Goal: Transaction & Acquisition: Purchase product/service

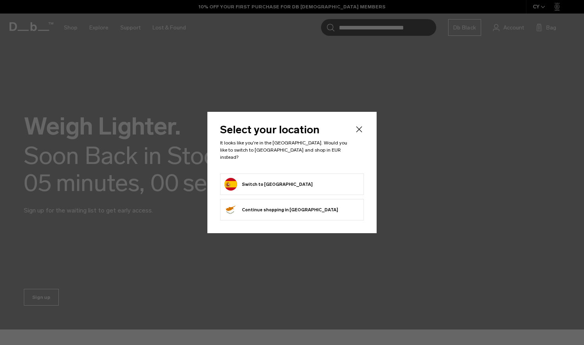
click at [359, 132] on icon "Close" at bounding box center [360, 129] width 10 height 10
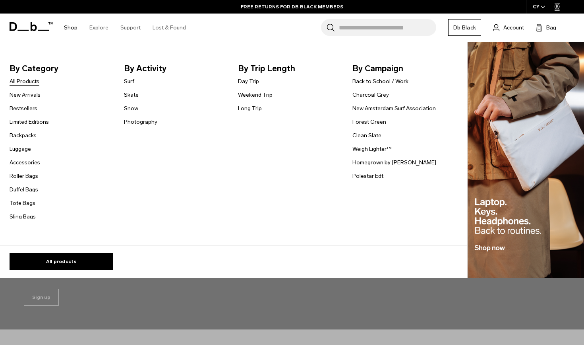
click at [34, 82] on link "All Products" at bounding box center [25, 81] width 30 height 8
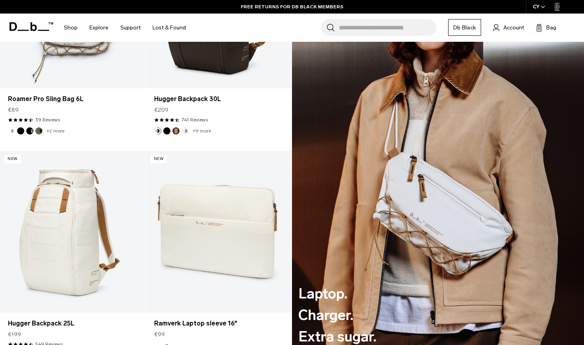
scroll to position [943, 0]
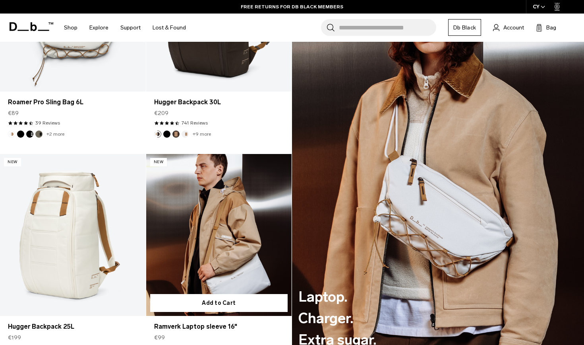
click at [219, 266] on link "Ramverk Laptop sleeve 16" at bounding box center [219, 235] width 146 height 162
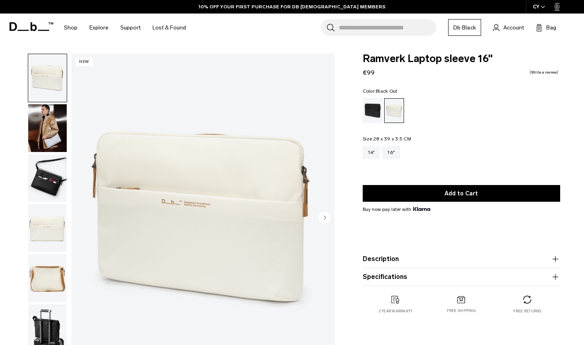
click at [371, 105] on div "Black Out" at bounding box center [373, 110] width 20 height 25
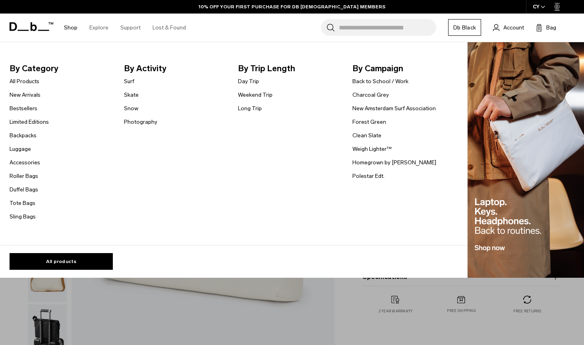
click at [40, 72] on span "By Category" at bounding box center [61, 68] width 102 height 13
click at [38, 66] on span "By Category" at bounding box center [61, 68] width 102 height 13
click at [41, 68] on span "By Category" at bounding box center [61, 68] width 102 height 13
click at [27, 80] on link "All Products" at bounding box center [25, 81] width 30 height 8
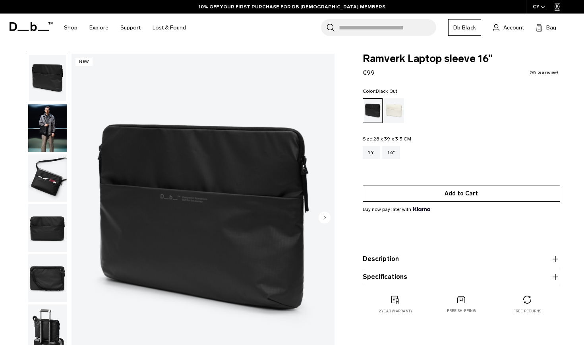
click at [413, 190] on button "Add to Cart" at bounding box center [462, 193] width 198 height 17
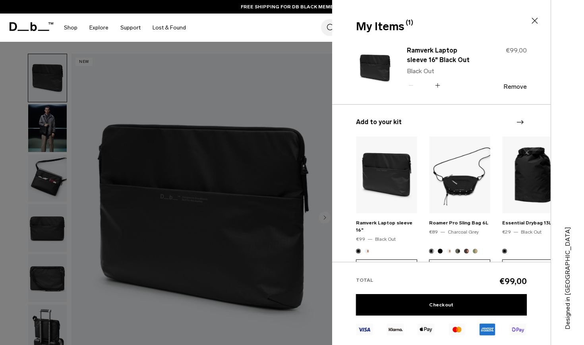
click at [539, 17] on icon at bounding box center [535, 21] width 10 height 10
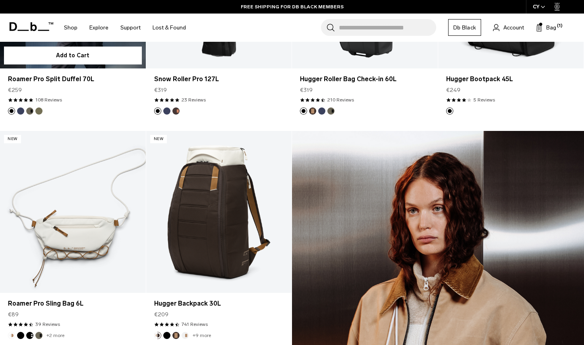
scroll to position [737, 0]
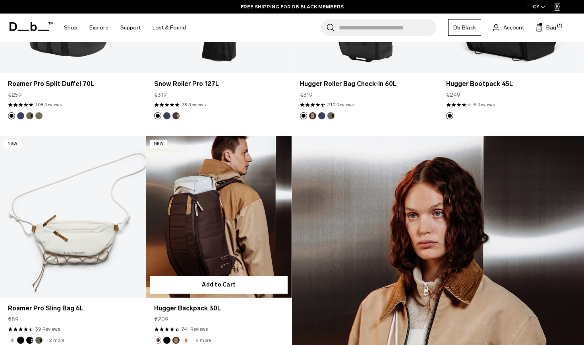
click at [173, 338] on img "Espresso" at bounding box center [176, 340] width 9 height 9
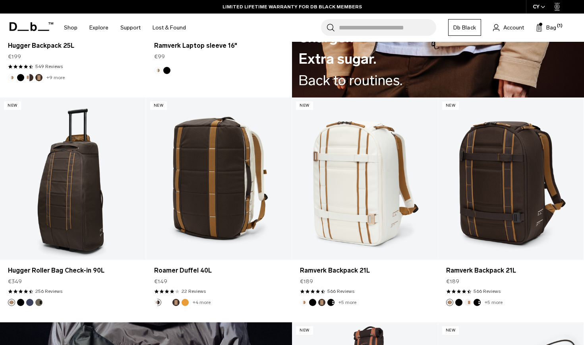
scroll to position [1219, 0]
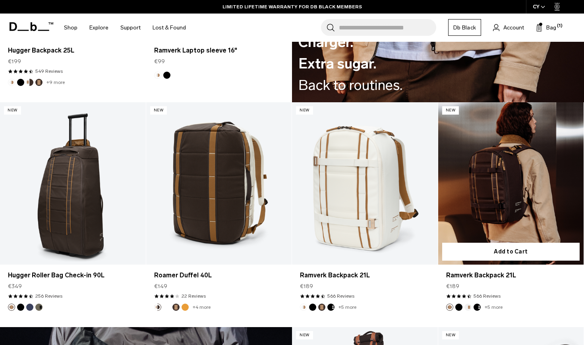
click at [466, 306] on button "Oatmilk" at bounding box center [468, 306] width 7 height 7
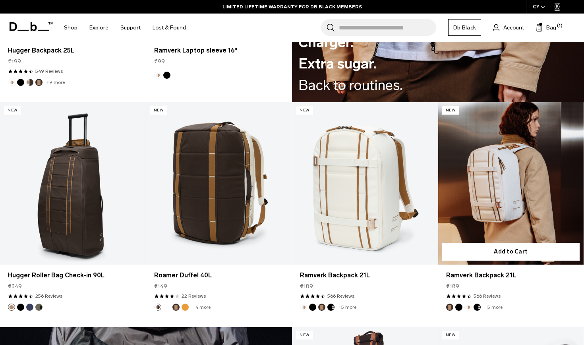
click at [481, 307] on ul "+5 more" at bounding box center [474, 306] width 56 height 7
click at [478, 306] on button "Charcoal Grey" at bounding box center [477, 306] width 7 height 7
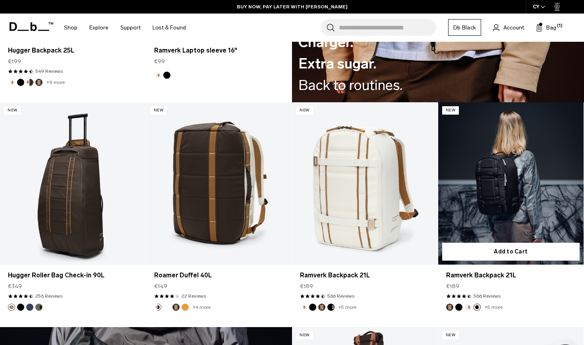
click at [489, 305] on link "+5 more" at bounding box center [494, 307] width 18 height 6
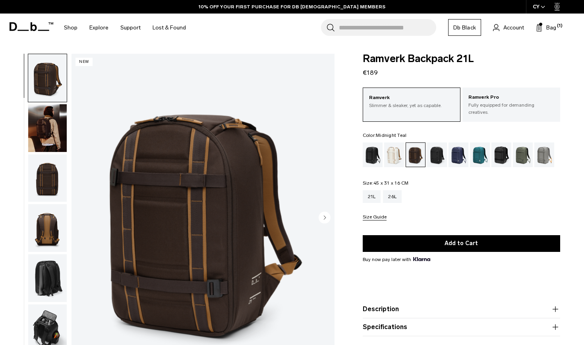
click at [473, 146] on div "Midnight Teal" at bounding box center [480, 154] width 20 height 25
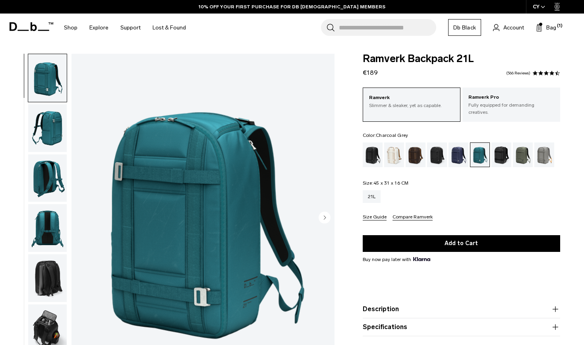
click at [432, 146] on div "Charcoal Grey" at bounding box center [437, 154] width 20 height 25
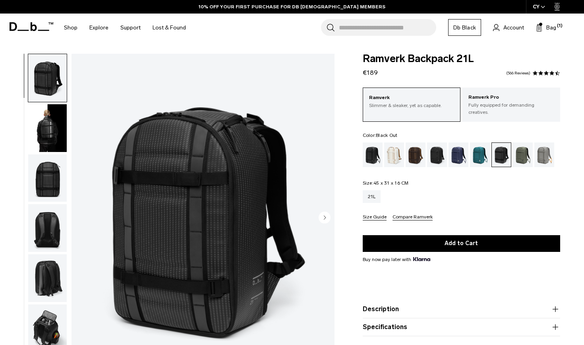
click at [382, 150] on div "Black Out" at bounding box center [373, 154] width 20 height 25
click at [379, 154] on div "Black Out" at bounding box center [373, 154] width 20 height 25
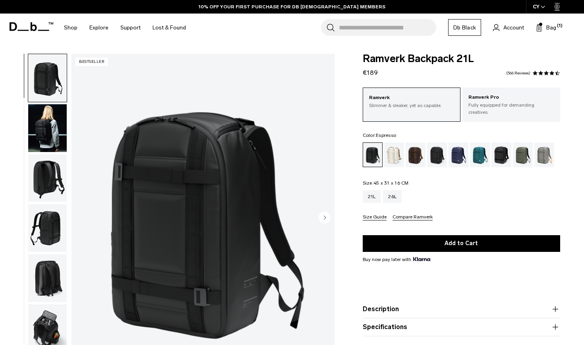
click at [415, 147] on div "Espresso" at bounding box center [416, 154] width 20 height 25
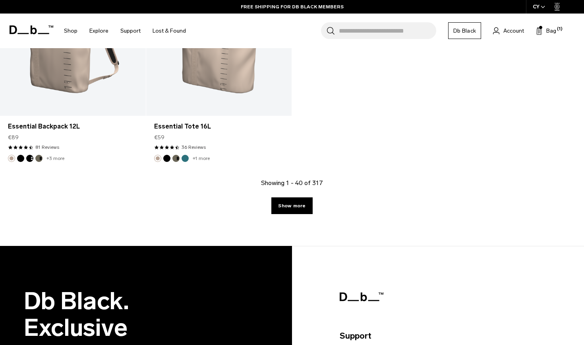
scroll to position [2720, 0]
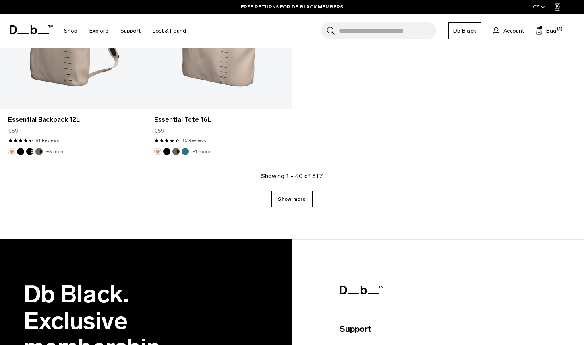
click at [286, 190] on link "Show more" at bounding box center [292, 198] width 41 height 17
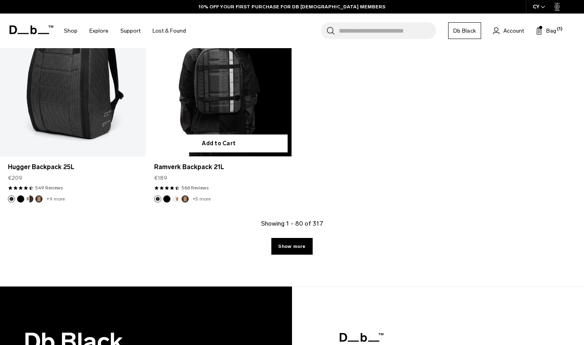
scroll to position [4922, 0]
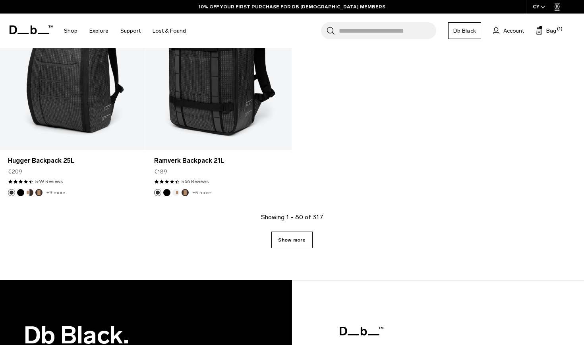
click at [295, 240] on link "Show more" at bounding box center [292, 239] width 41 height 17
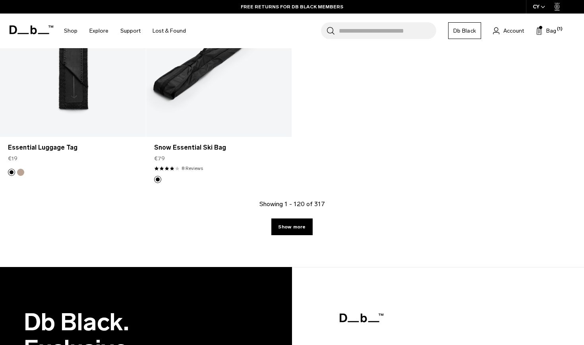
scroll to position [7179, 0]
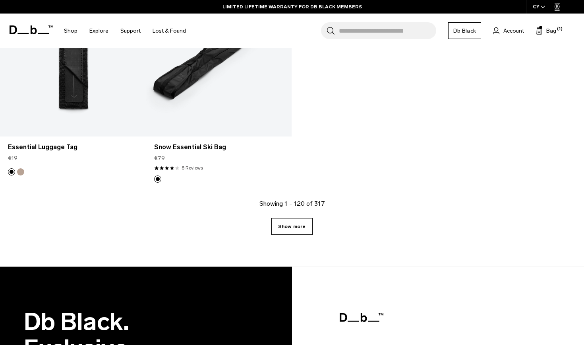
click at [287, 230] on link "Show more" at bounding box center [292, 226] width 41 height 17
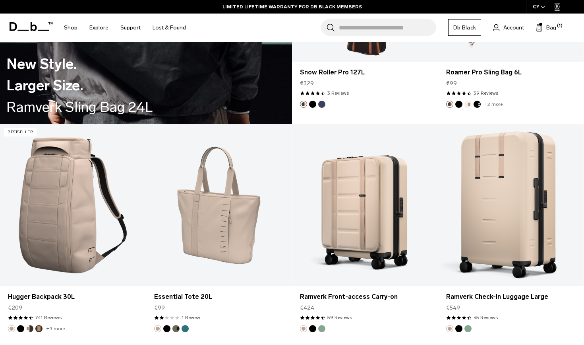
scroll to position [1643, 0]
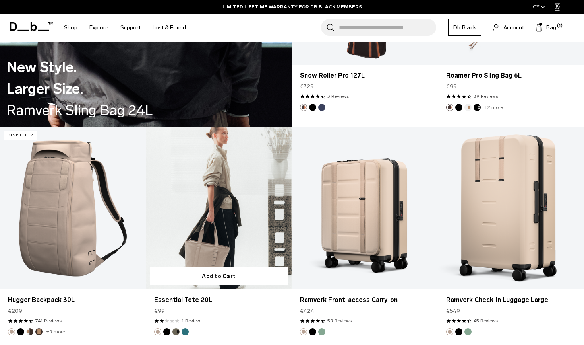
click at [222, 238] on link "Essential Tote 20L" at bounding box center [219, 208] width 146 height 162
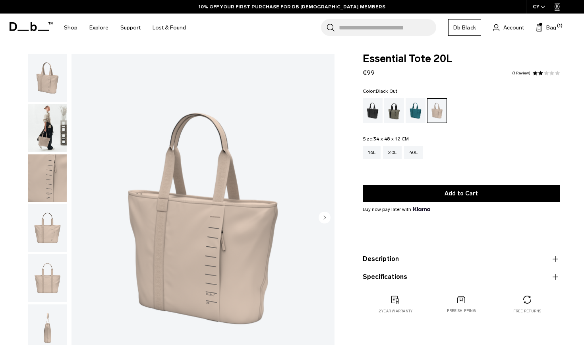
click at [375, 109] on div "Black Out" at bounding box center [373, 110] width 20 height 25
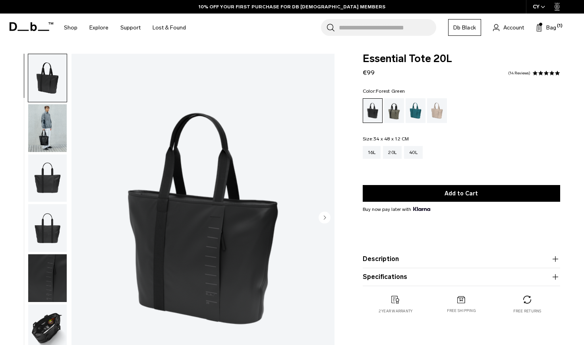
click at [395, 112] on div "Forest Green" at bounding box center [394, 110] width 20 height 25
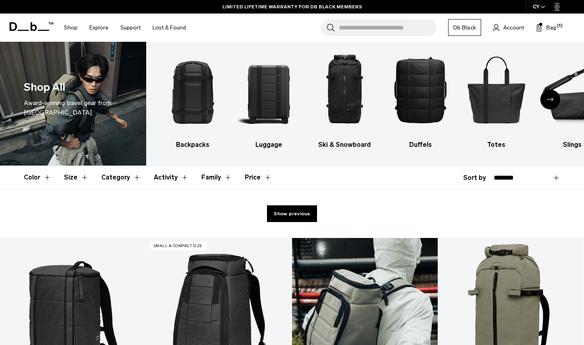
scroll to position [0, 0]
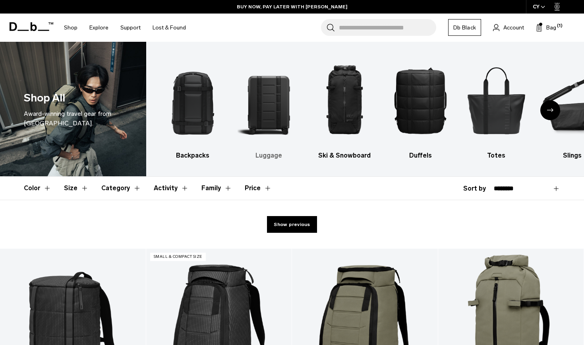
click at [274, 111] on img "2 / 10" at bounding box center [269, 100] width 62 height 93
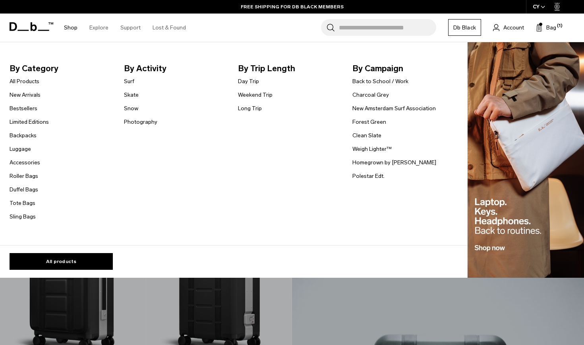
click at [72, 25] on link "Shop" at bounding box center [71, 28] width 14 height 28
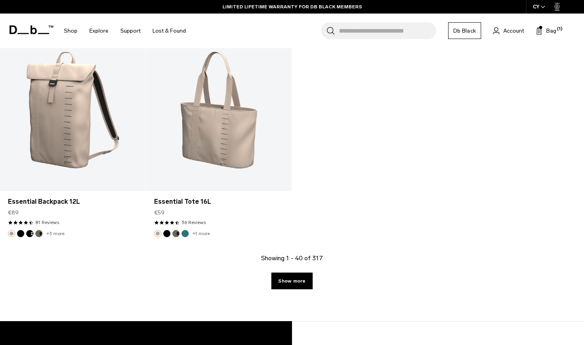
scroll to position [2645, 0]
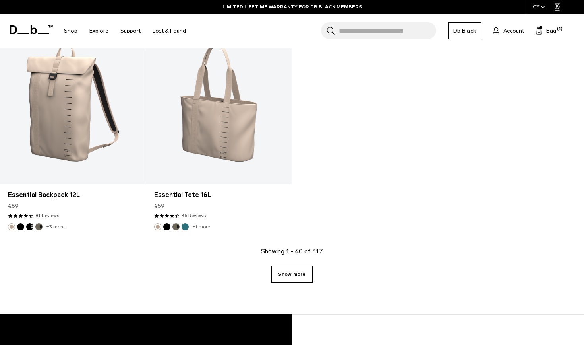
click at [292, 271] on link "Show more" at bounding box center [292, 274] width 41 height 17
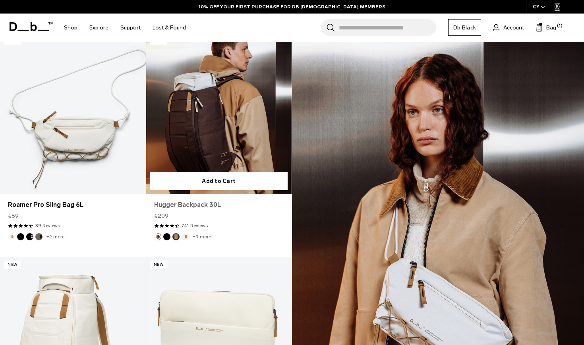
scroll to position [811, 0]
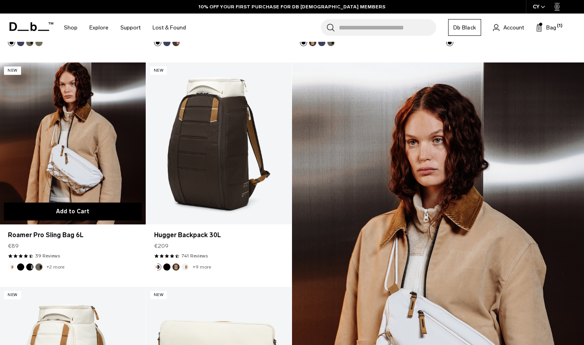
click at [68, 213] on button "Add to Cart" at bounding box center [73, 211] width 138 height 18
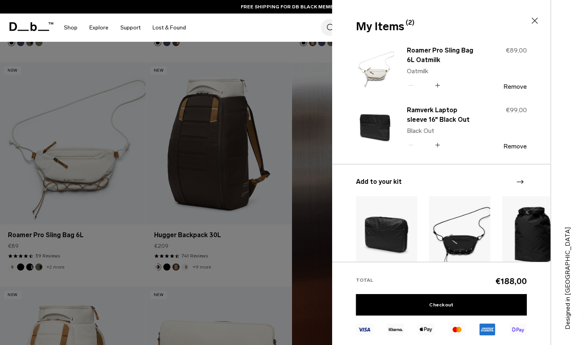
click at [138, 192] on div at bounding box center [292, 172] width 584 height 345
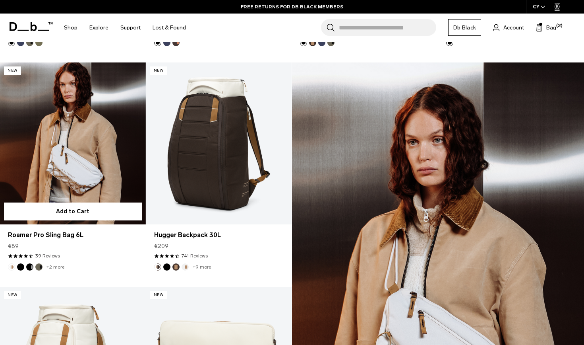
click at [50, 266] on link "+2 more" at bounding box center [56, 267] width 18 height 6
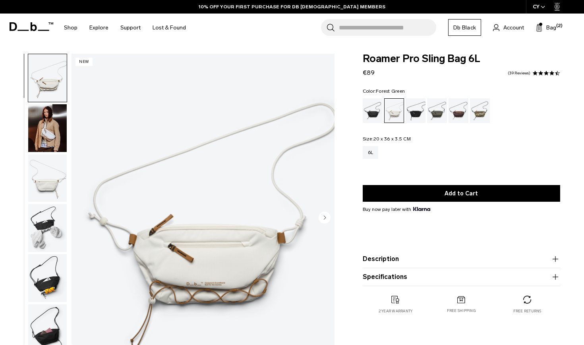
click at [414, 111] on div "Charcoal Grey" at bounding box center [416, 110] width 20 height 25
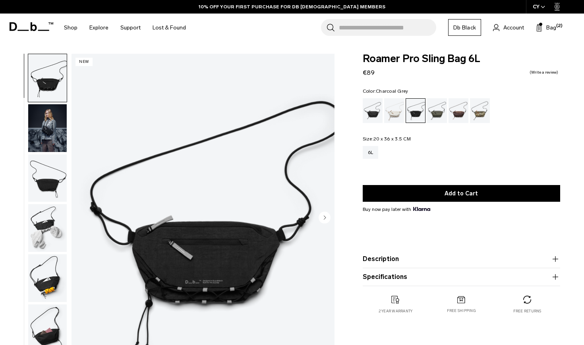
click at [436, 109] on div "Forest Green" at bounding box center [437, 110] width 20 height 25
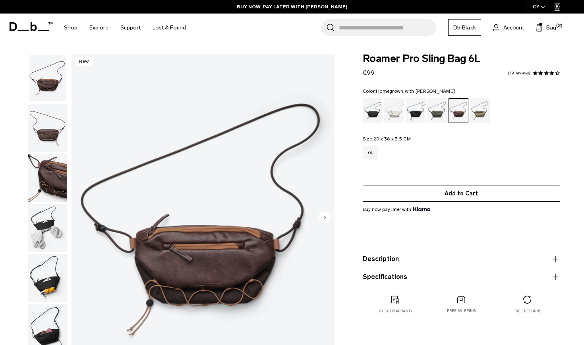
click at [410, 191] on button "Add to Cart" at bounding box center [462, 193] width 198 height 17
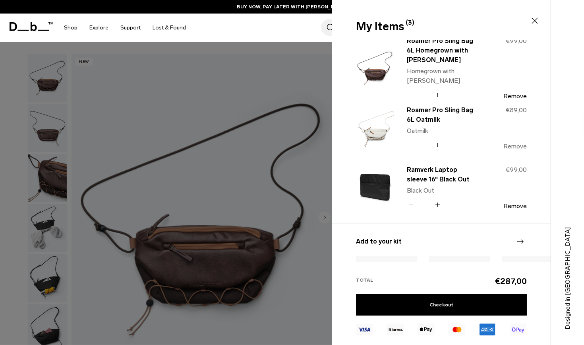
click at [513, 145] on button "Remove" at bounding box center [515, 146] width 23 height 7
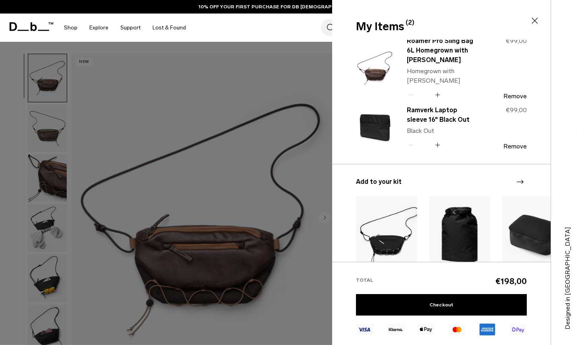
click at [534, 23] on icon at bounding box center [535, 21] width 10 height 10
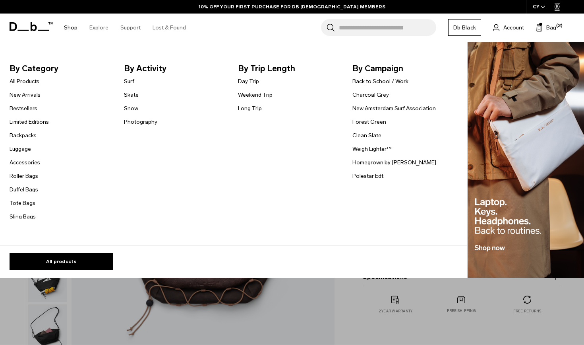
click at [73, 26] on link "Shop" at bounding box center [71, 28] width 14 height 28
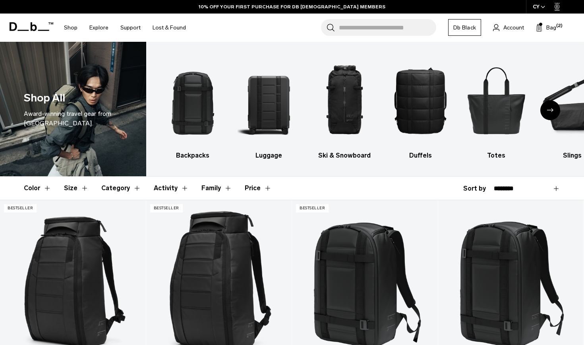
click at [556, 116] on div "Next slide" at bounding box center [551, 110] width 20 height 20
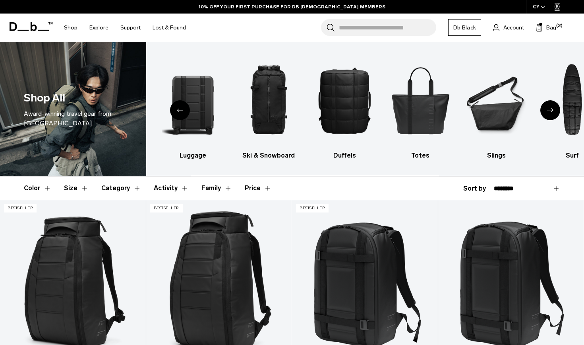
click at [556, 116] on div "Next slide" at bounding box center [551, 110] width 20 height 20
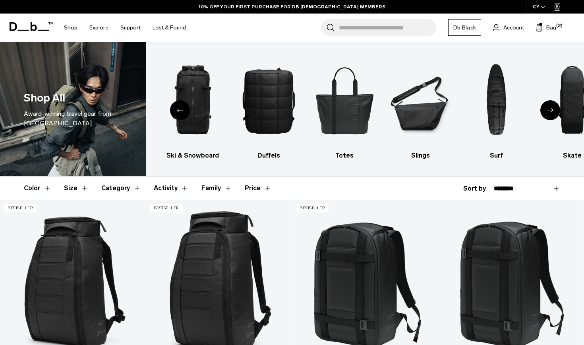
click at [556, 116] on div "Next slide" at bounding box center [551, 110] width 20 height 20
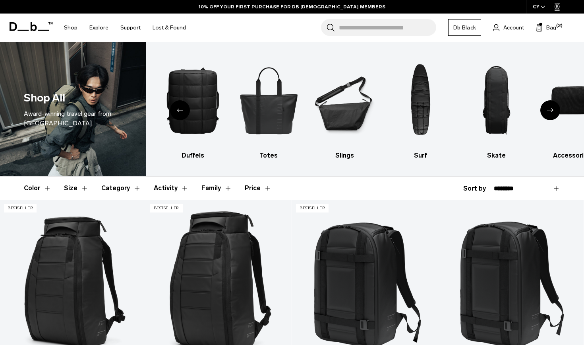
click at [556, 116] on div "Next slide" at bounding box center [551, 110] width 20 height 20
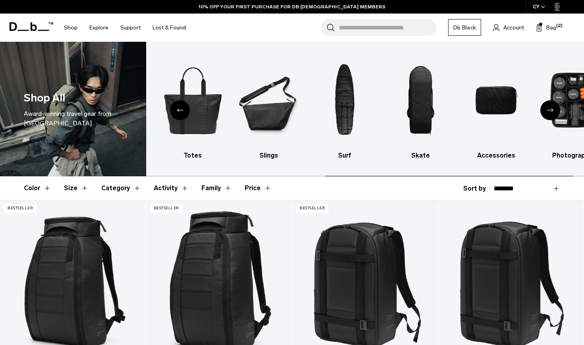
click at [556, 116] on div "Next slide" at bounding box center [551, 110] width 20 height 20
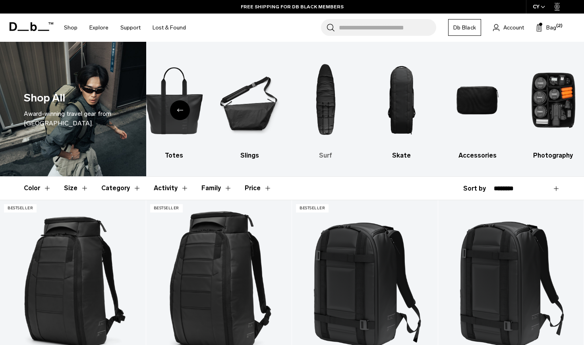
click at [324, 108] on img "7 / 10" at bounding box center [326, 100] width 62 height 93
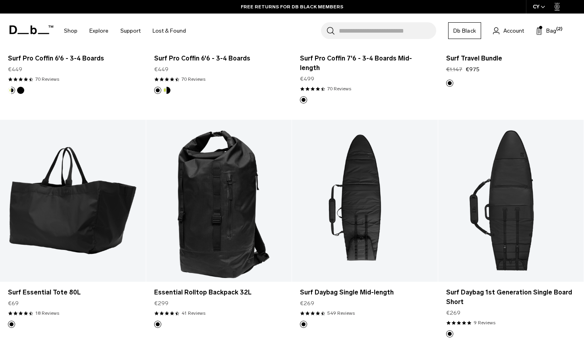
scroll to position [318, 0]
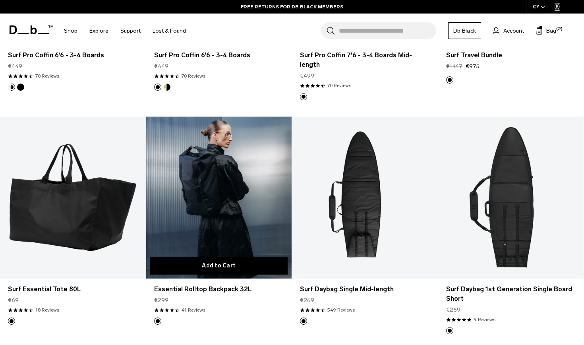
click at [204, 256] on button "Add to Cart" at bounding box center [219, 265] width 138 height 18
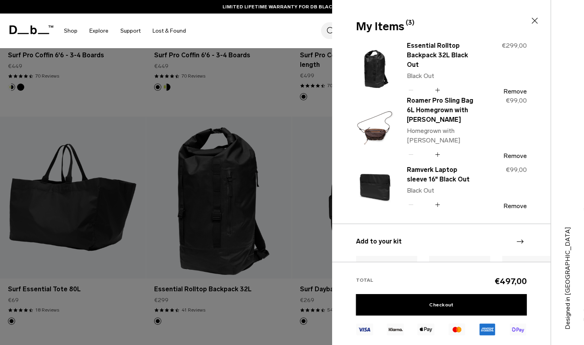
click at [533, 23] on icon at bounding box center [535, 21] width 10 height 10
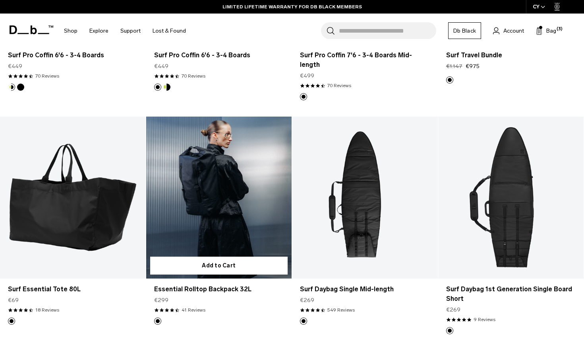
type button "Close"
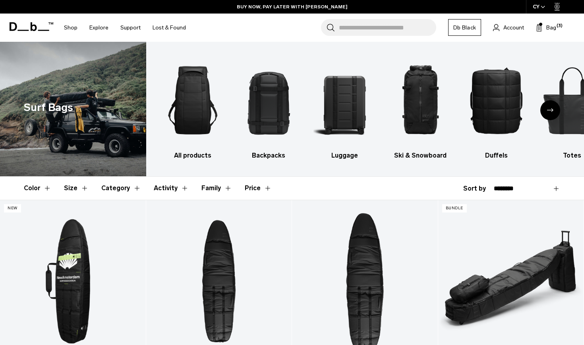
scroll to position [0, 0]
click at [556, 111] on div "Next slide" at bounding box center [551, 110] width 20 height 20
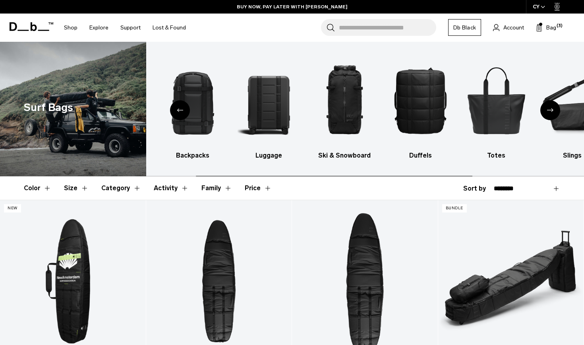
click at [556, 111] on div "Next slide" at bounding box center [551, 110] width 20 height 20
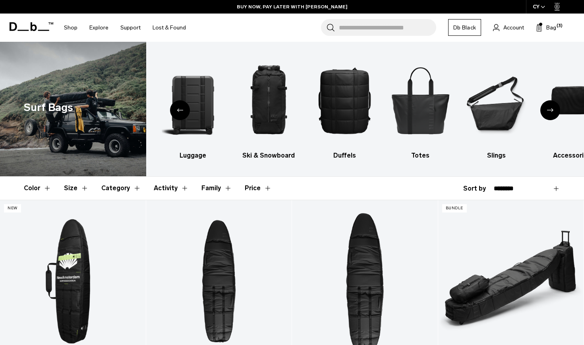
click at [557, 111] on div "Next slide" at bounding box center [551, 110] width 20 height 20
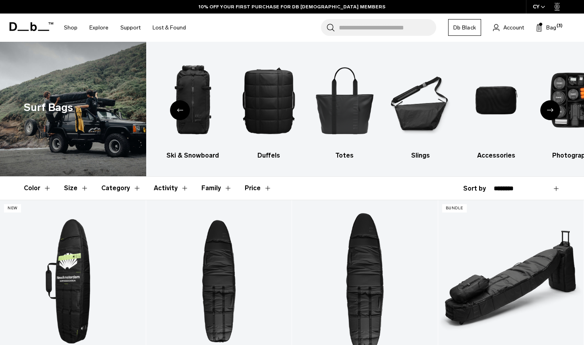
click at [557, 110] on div "Next slide" at bounding box center [551, 110] width 20 height 20
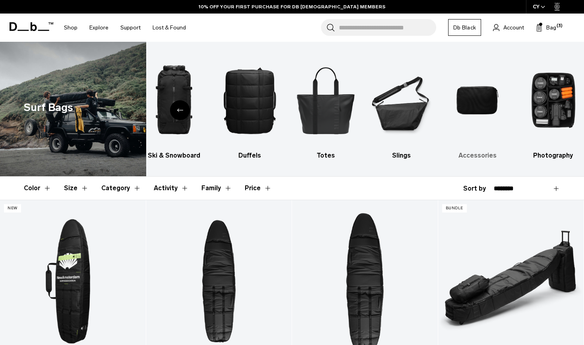
click at [471, 100] on img "8 / 9" at bounding box center [478, 100] width 62 height 93
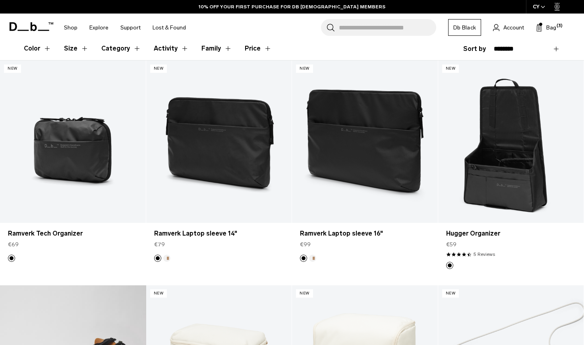
scroll to position [130, 0]
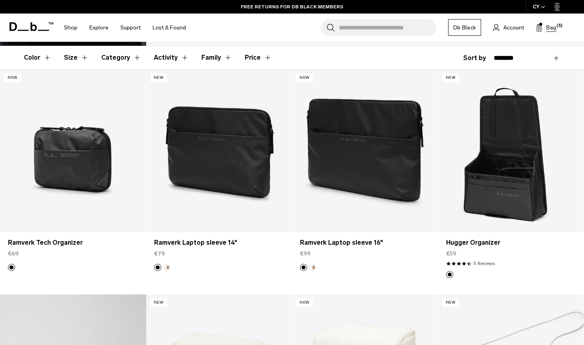
click at [554, 29] on span "Bag" at bounding box center [552, 27] width 10 height 8
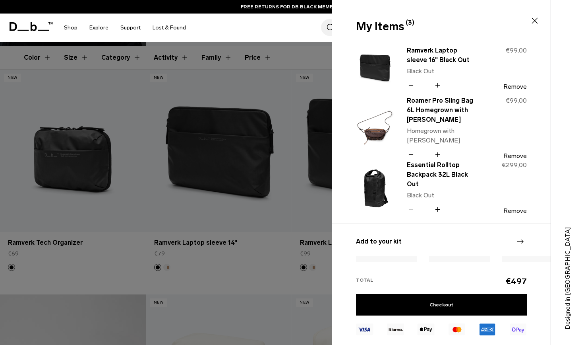
click at [537, 23] on icon at bounding box center [535, 21] width 6 height 6
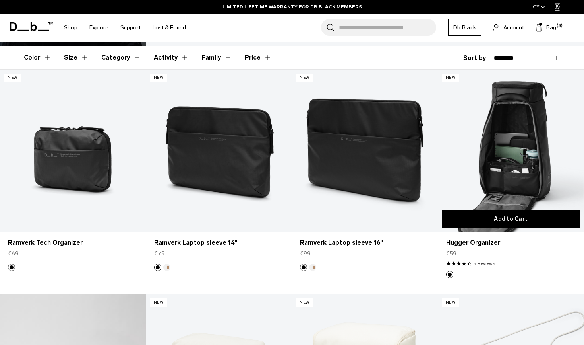
click at [489, 216] on button "Add to Cart" at bounding box center [511, 219] width 138 height 18
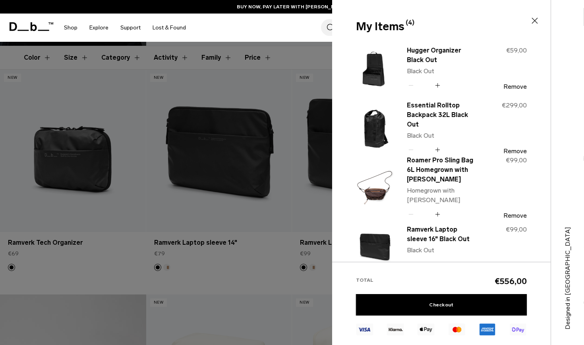
click at [534, 21] on icon at bounding box center [535, 21] width 10 height 10
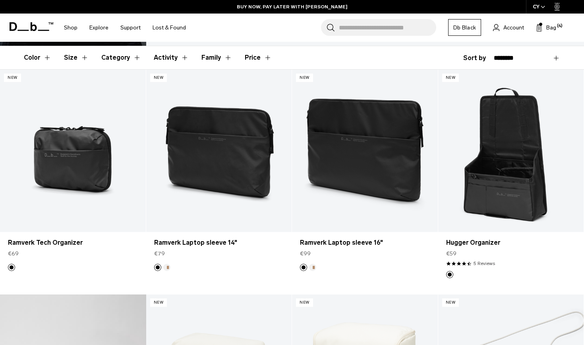
type button "Close"
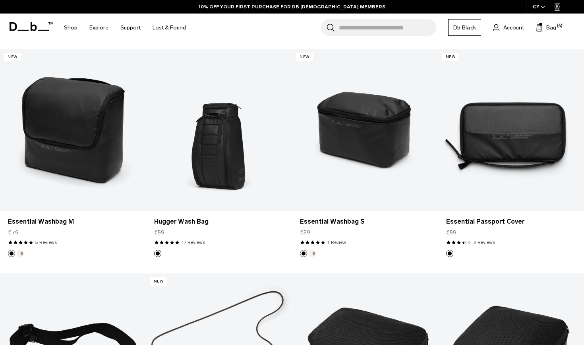
scroll to position [1036, 0]
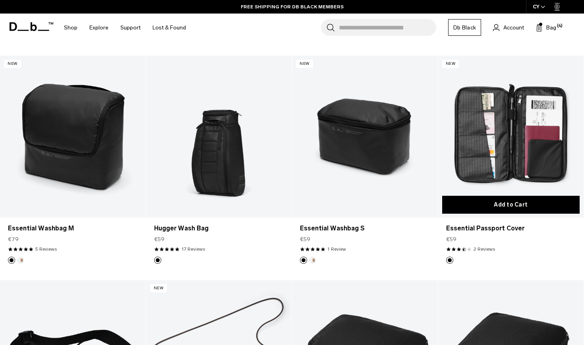
click at [517, 203] on button "Add to Cart" at bounding box center [511, 205] width 138 height 18
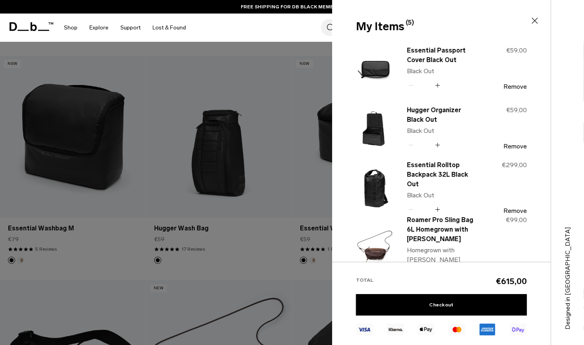
click at [535, 21] on icon at bounding box center [535, 21] width 10 height 10
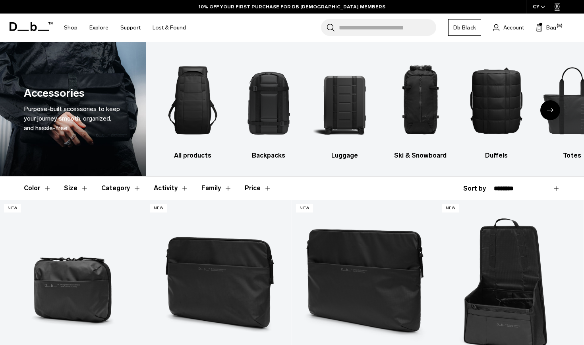
scroll to position [0, 0]
click at [36, 27] on icon at bounding box center [34, 26] width 6 height 9
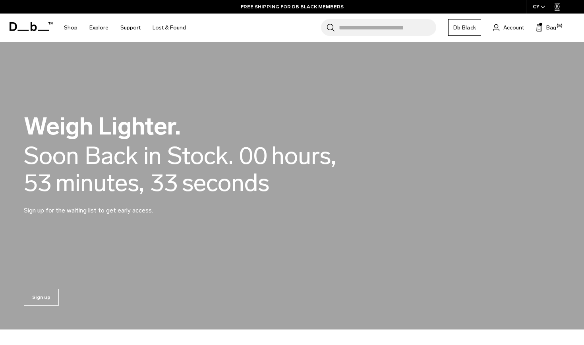
click at [25, 26] on icon at bounding box center [32, 26] width 44 height 9
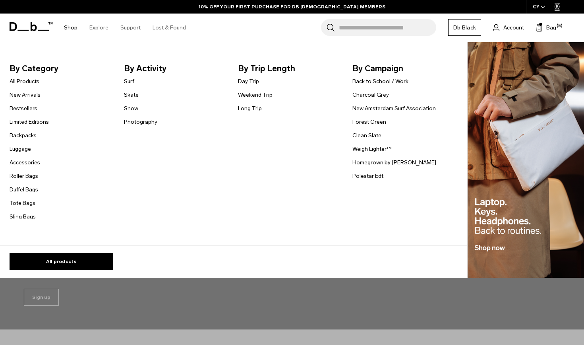
click at [47, 65] on span "By Category" at bounding box center [61, 68] width 102 height 13
click at [94, 257] on link "All products" at bounding box center [61, 261] width 103 height 17
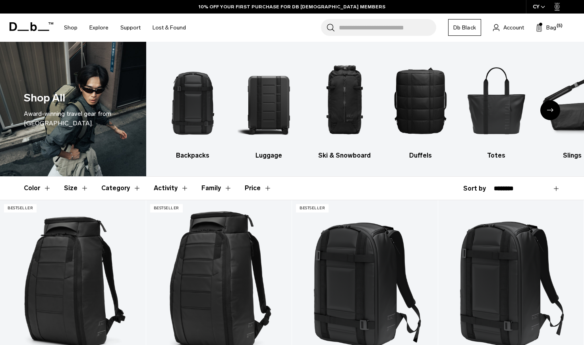
click at [554, 114] on div "Next slide" at bounding box center [551, 110] width 20 height 20
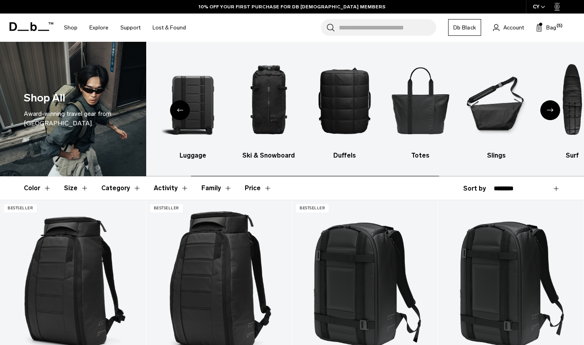
click at [554, 114] on div "Next slide" at bounding box center [551, 110] width 20 height 20
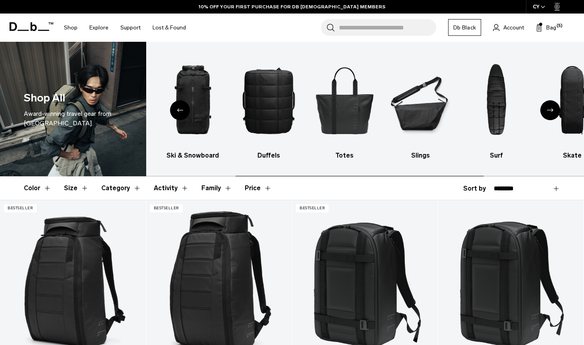
click at [554, 114] on div "Next slide" at bounding box center [551, 110] width 20 height 20
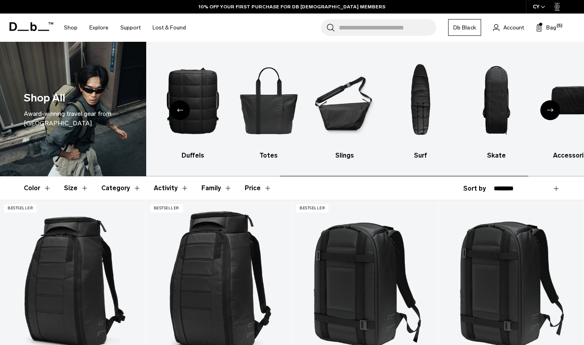
click at [554, 114] on div "Next slide" at bounding box center [551, 110] width 20 height 20
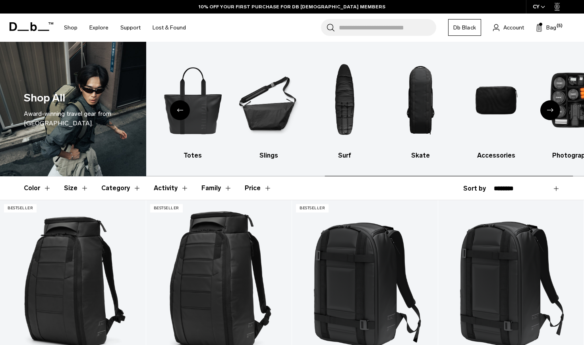
click at [554, 114] on div "Next slide" at bounding box center [551, 110] width 20 height 20
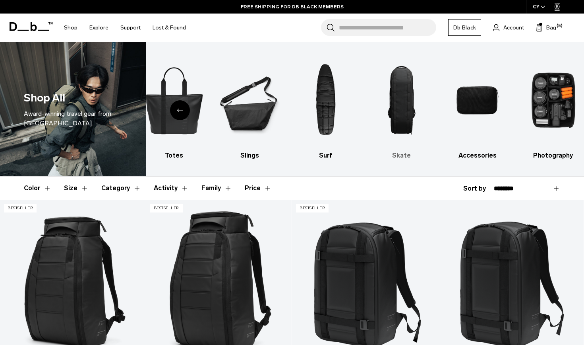
click at [397, 103] on img "8 / 10" at bounding box center [402, 100] width 62 height 93
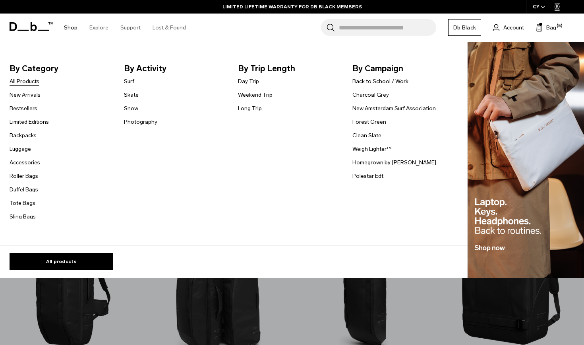
click at [31, 79] on link "All Products" at bounding box center [25, 81] width 30 height 8
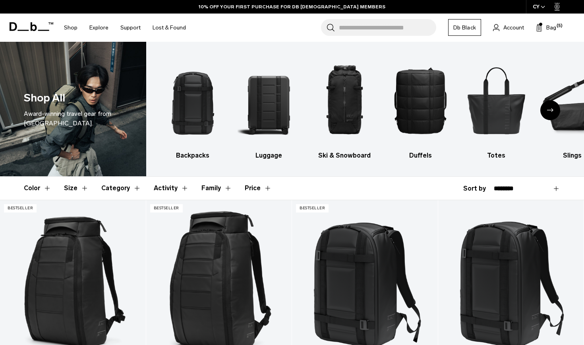
click at [549, 110] on icon "Next slide" at bounding box center [550, 110] width 6 height 4
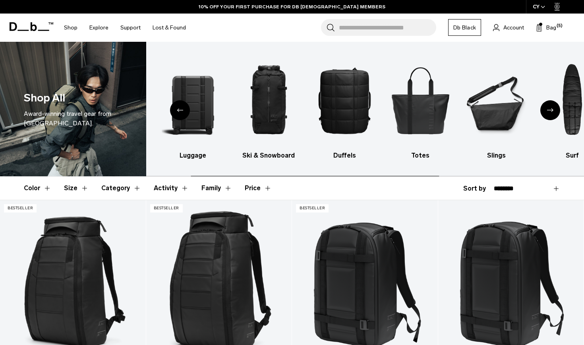
click at [549, 110] on icon "Next slide" at bounding box center [550, 110] width 6 height 4
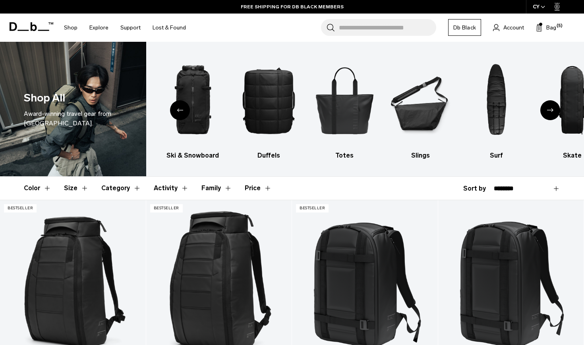
click at [177, 105] on div "Previous slide" at bounding box center [180, 110] width 20 height 20
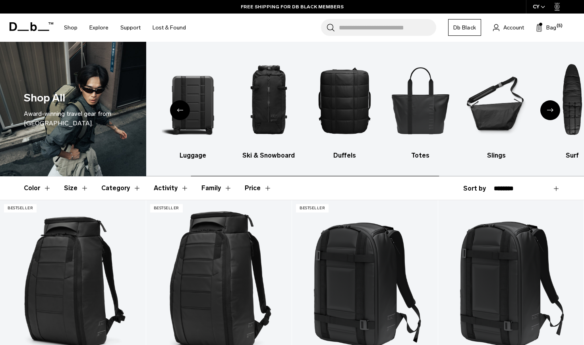
click at [177, 105] on div "Previous slide" at bounding box center [180, 110] width 20 height 20
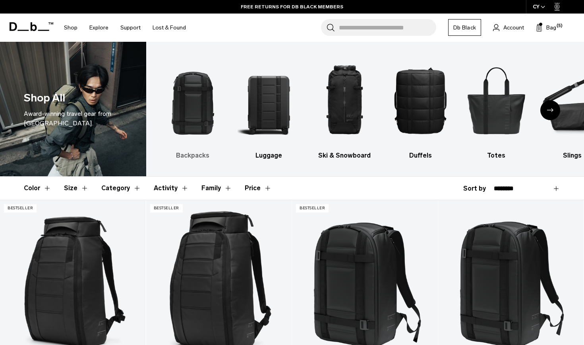
click at [197, 84] on img "1 / 10" at bounding box center [193, 100] width 62 height 93
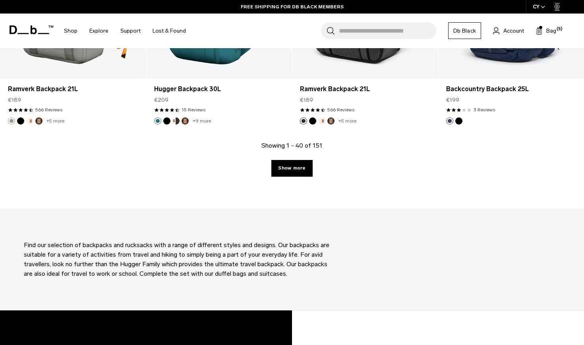
scroll to position [2306, 0]
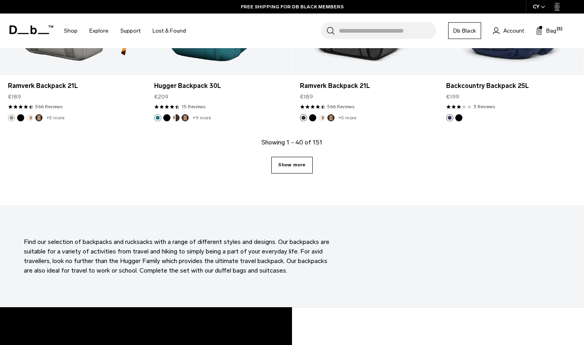
click at [300, 162] on link "Show more" at bounding box center [292, 165] width 41 height 17
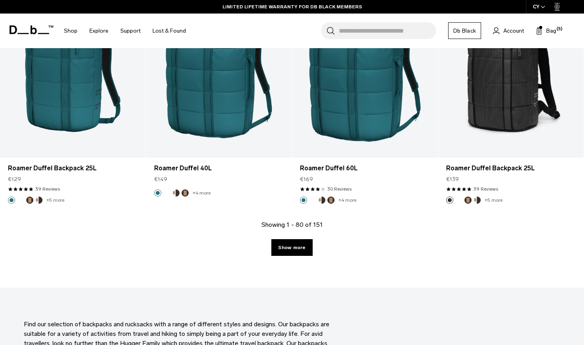
scroll to position [4469, 0]
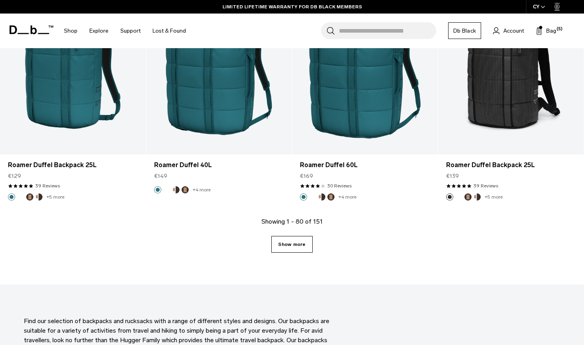
click at [293, 246] on link "Show more" at bounding box center [292, 244] width 41 height 17
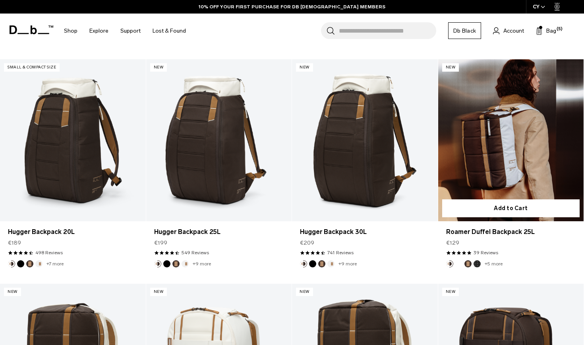
scroll to position [6211, 0]
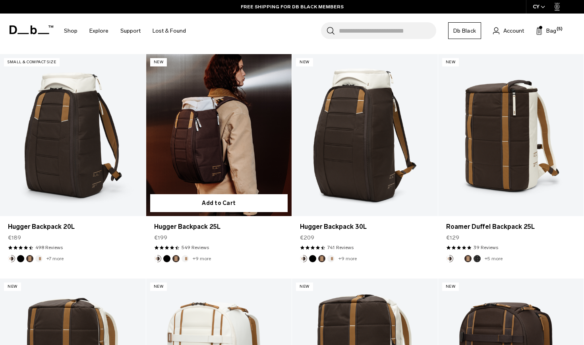
click at [198, 256] on link "+9 more" at bounding box center [202, 259] width 18 height 6
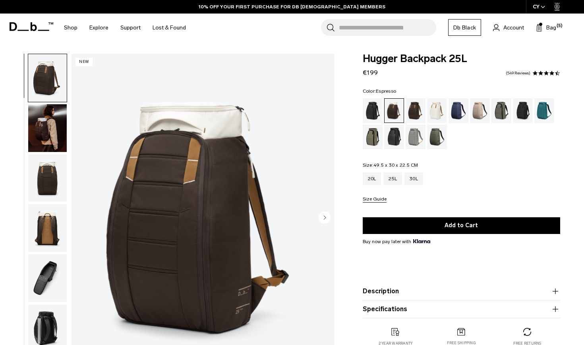
click at [412, 109] on div "Espresso" at bounding box center [416, 110] width 20 height 25
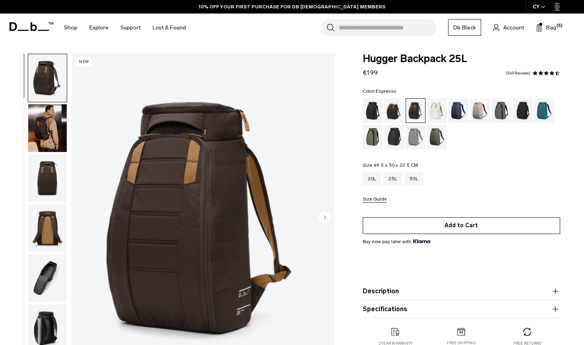
click at [423, 229] on button "Add to Cart" at bounding box center [462, 225] width 198 height 17
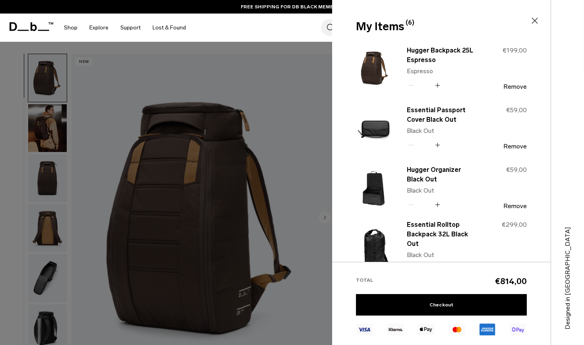
click at [537, 23] on icon at bounding box center [535, 21] width 10 height 10
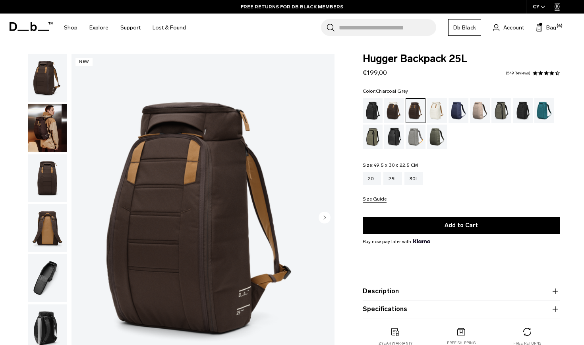
click at [523, 107] on div "Charcoal Grey" at bounding box center [523, 110] width 20 height 25
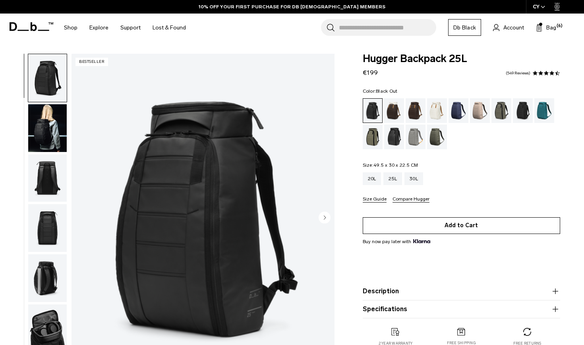
click at [389, 229] on button "Add to Cart" at bounding box center [462, 225] width 198 height 17
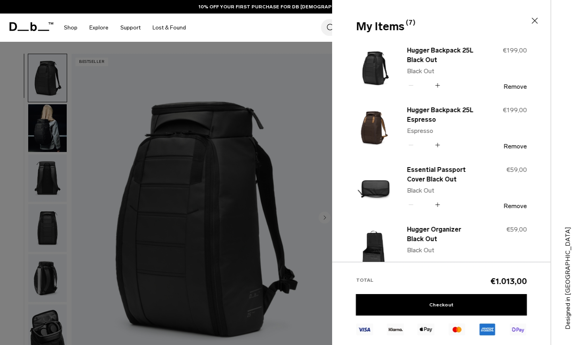
click at [532, 18] on icon at bounding box center [535, 21] width 10 height 10
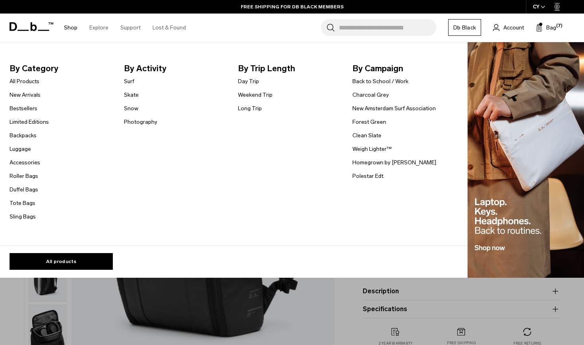
click at [74, 24] on link "Shop" at bounding box center [71, 28] width 14 height 28
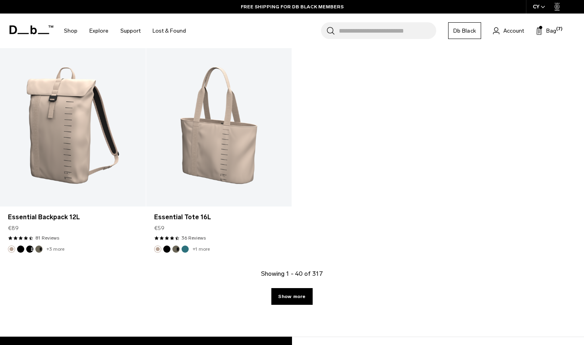
scroll to position [2623, 0]
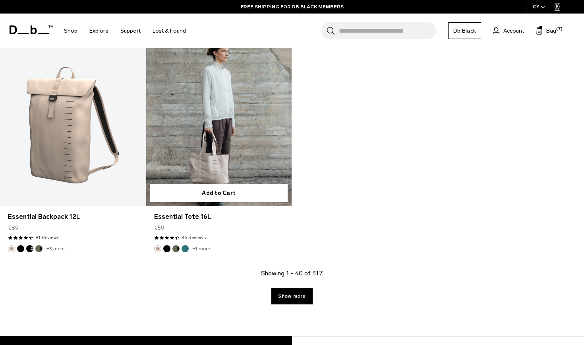
click at [256, 163] on link "Essential Tote 16L" at bounding box center [219, 125] width 146 height 162
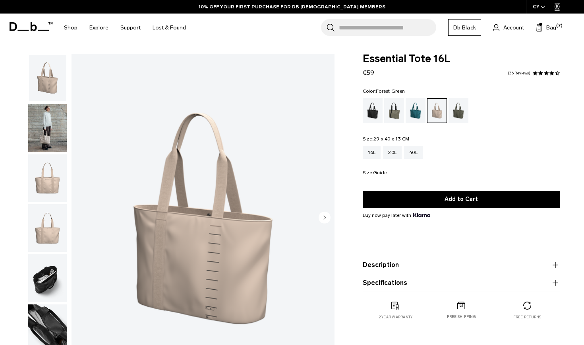
click at [388, 108] on div "Forest Green" at bounding box center [394, 110] width 20 height 25
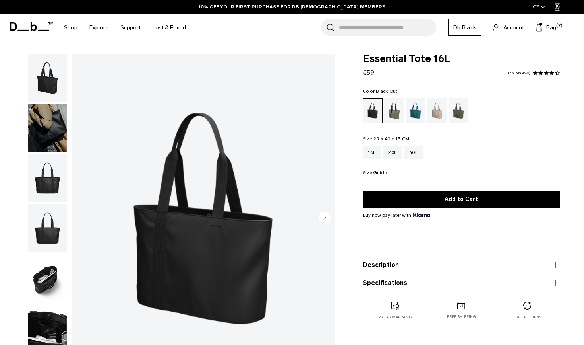
click at [398, 210] on div "This item will be shipped approximately: Add to Cart Notify Me When Available V…" at bounding box center [462, 241] width 198 height 101
click at [397, 149] on div "20L" at bounding box center [392, 152] width 19 height 13
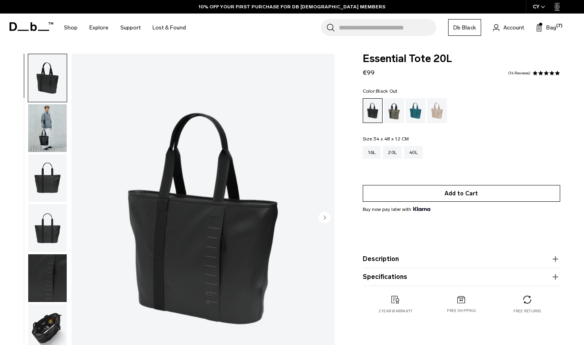
click at [409, 192] on button "Add to Cart" at bounding box center [462, 193] width 198 height 17
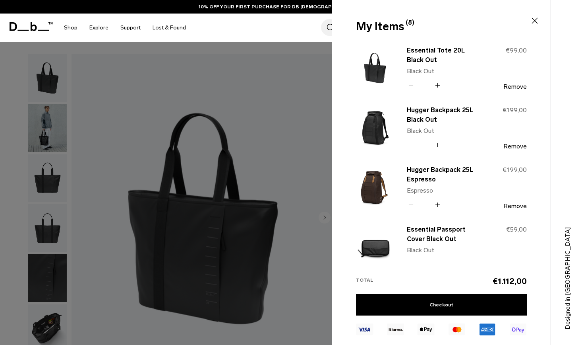
click at [538, 17] on icon at bounding box center [535, 21] width 10 height 10
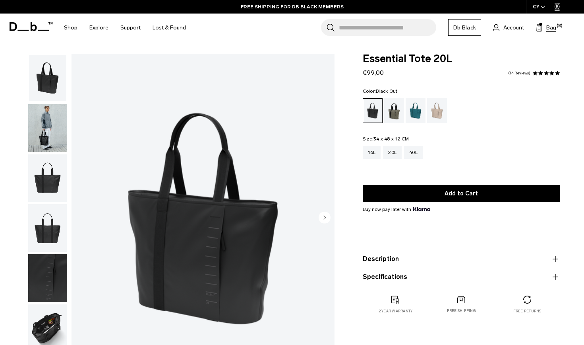
click at [543, 27] on button "Bag (8)" at bounding box center [546, 28] width 20 height 10
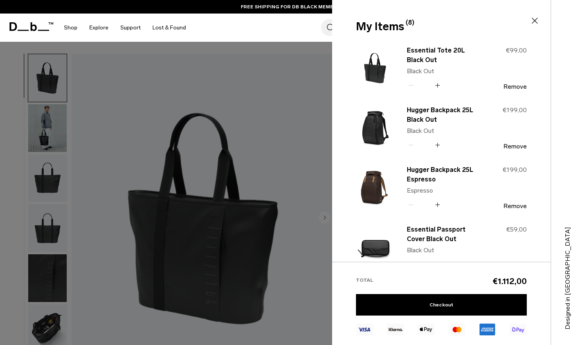
type button "Close"
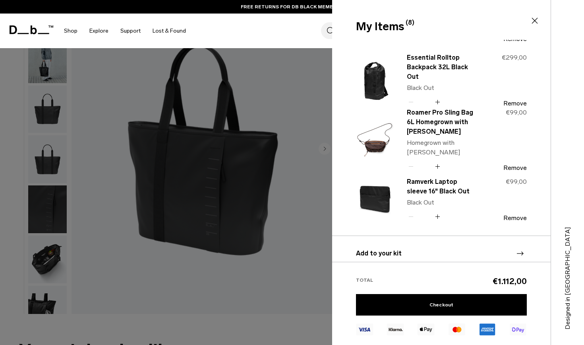
scroll to position [286, 0]
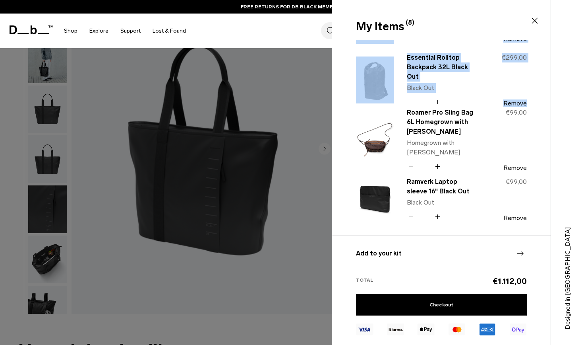
drag, startPoint x: 352, startPoint y: 101, endPoint x: 360, endPoint y: 160, distance: 59.8
click at [351, 161] on div "Roamer Pro Sling Bag 6L Homegrown with Lu Homegrown with Lu Quantity - * + €99,…" at bounding box center [441, 146] width 219 height 60
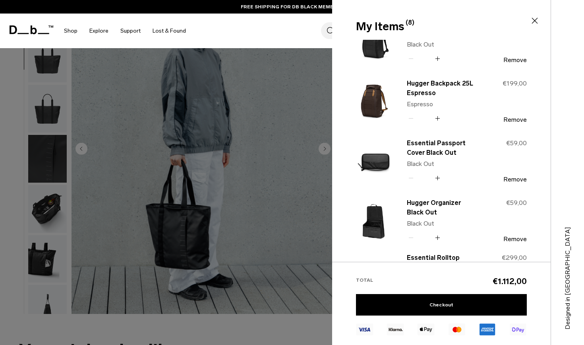
scroll to position [80, 0]
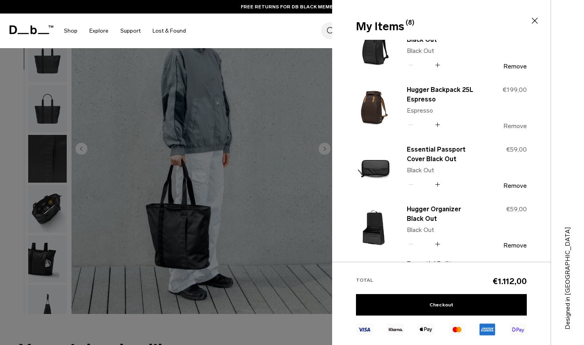
click at [520, 125] on button "Remove" at bounding box center [515, 125] width 23 height 7
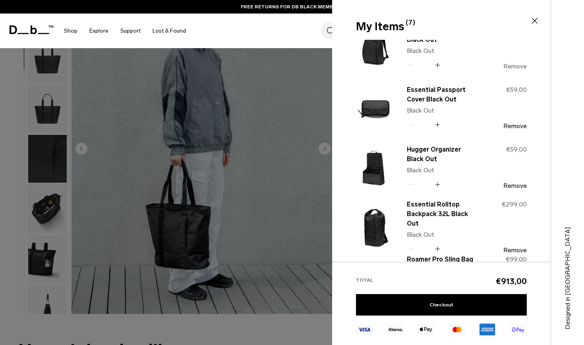
click at [513, 68] on div "Essential Tote 20L Black Out Black Out Quantity - * + €99,00 Remove" at bounding box center [441, 151] width 219 height 222
click at [521, 66] on button "Remove" at bounding box center [515, 66] width 23 height 7
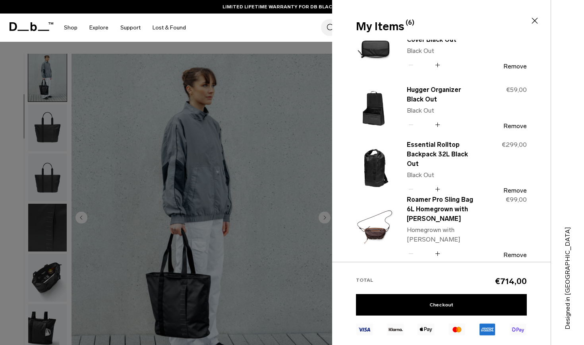
scroll to position [0, 0]
click at [348, 68] on div "Essential Passport Cover Black Out Black Out Quantity - * + €59,00 Remove" at bounding box center [441, 54] width 219 height 60
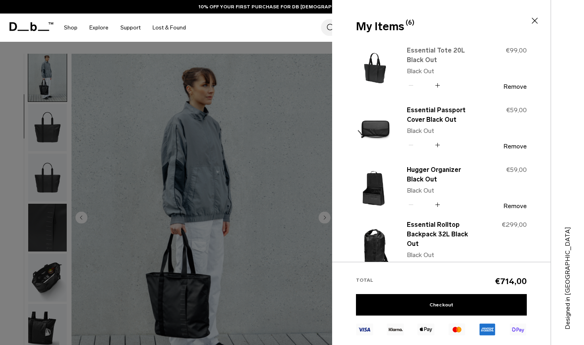
drag, startPoint x: 444, startPoint y: 55, endPoint x: 460, endPoint y: 52, distance: 15.7
click at [460, 52] on link "Essential Tote 20L Black Out" at bounding box center [442, 55] width 70 height 19
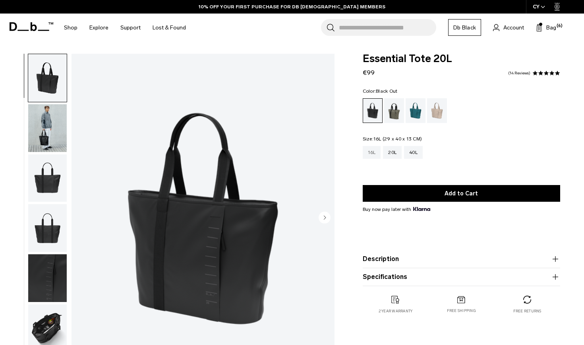
click at [374, 151] on div "16L" at bounding box center [372, 152] width 18 height 13
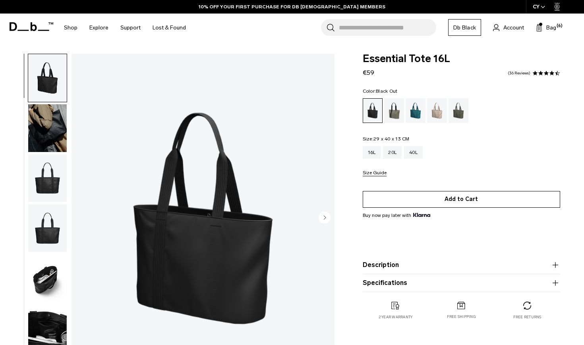
click at [462, 196] on button "Add to Cart" at bounding box center [462, 199] width 198 height 17
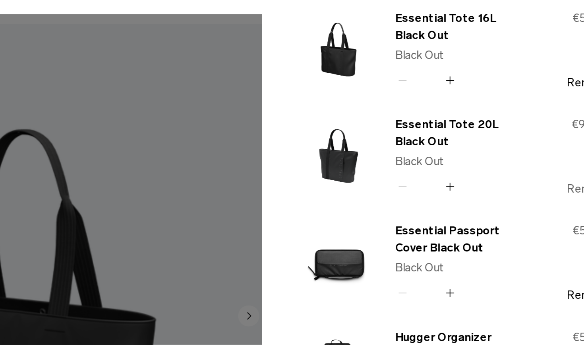
click at [504, 143] on button "Remove" at bounding box center [515, 146] width 23 height 7
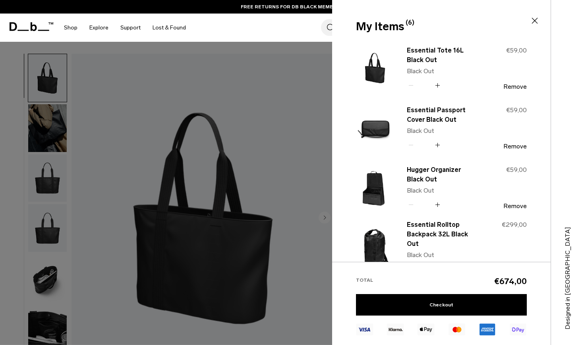
click at [436, 99] on div "Essential Tote 16L Black Out Black Out Quantity - * + €59,00 Remove" at bounding box center [441, 75] width 171 height 60
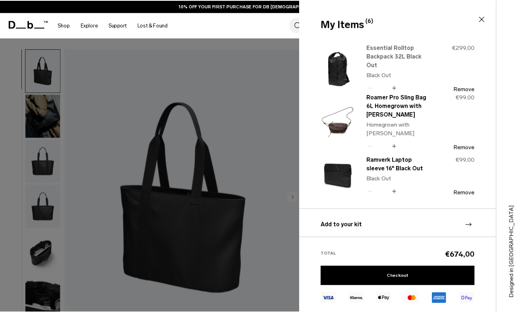
scroll to position [180, 0]
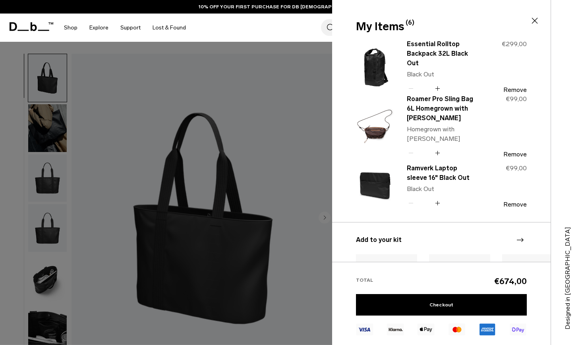
click at [535, 21] on icon at bounding box center [535, 21] width 10 height 10
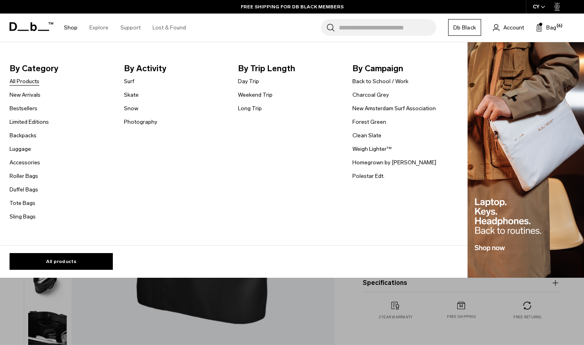
click at [25, 83] on link "All Products" at bounding box center [25, 81] width 30 height 8
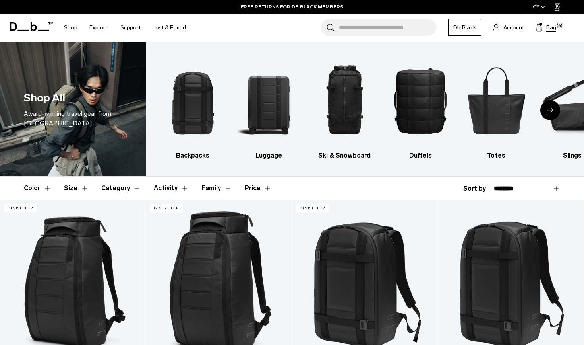
click at [545, 28] on button "Bag (6)" at bounding box center [546, 28] width 20 height 10
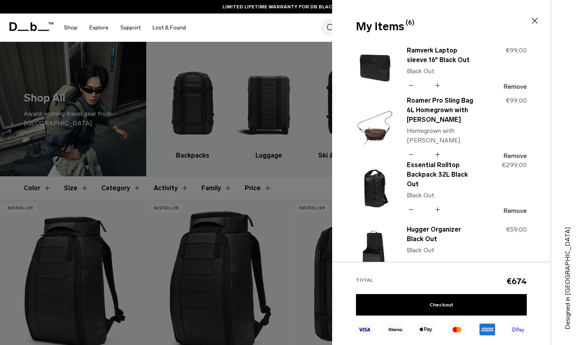
type button "Close"
click at [389, 30] on div "My Items (6) Close" at bounding box center [440, 26] width 169 height 17
drag, startPoint x: 409, startPoint y: 48, endPoint x: 407, endPoint y: 37, distance: 12.0
click at [410, 32] on div "My Items (6) Close" at bounding box center [440, 26] width 169 height 17
drag, startPoint x: 410, startPoint y: 32, endPoint x: 431, endPoint y: 22, distance: 23.5
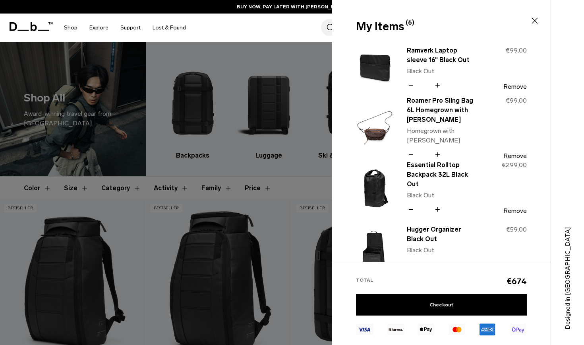
click at [431, 22] on div "My Items (6) Close" at bounding box center [440, 26] width 169 height 17
drag, startPoint x: 431, startPoint y: 22, endPoint x: 443, endPoint y: 76, distance: 55.1
click at [443, 76] on div "My Items (6) Close Essential Tote 16L Black Out Black Out Quantity - * + €59,00" at bounding box center [441, 172] width 219 height 345
click at [543, 217] on div "Essential Tote 16L Black Out Black Out Quantity - * + €59,00 Remove Essential P…" at bounding box center [441, 224] width 219 height 358
drag, startPoint x: 534, startPoint y: 100, endPoint x: 438, endPoint y: 72, distance: 100.0
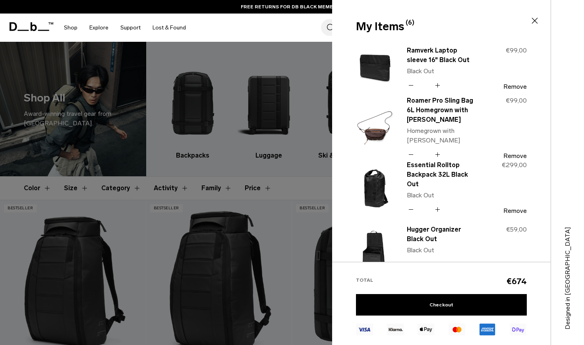
click at [438, 72] on div "Essential Tote 16L Black Out Black Out Quantity - * + €59,00 Remove Essential P…" at bounding box center [441, 224] width 219 height 358
copy div "€59,00 Remove Essential Passport Cover Black Out Black Out Quantity - + €59,00 …"
click at [347, 83] on div "Essential Tote 16L Black Out Black Out Quantity - * + €59,00 Remove Essential P…" at bounding box center [441, 224] width 219 height 358
drag, startPoint x: 351, startPoint y: 46, endPoint x: 355, endPoint y: 48, distance: 4.3
click at [355, 48] on div "Essential Tote 16L Black Out Black Out Quantity - * + €59,00 Remove Essential P…" at bounding box center [441, 224] width 219 height 358
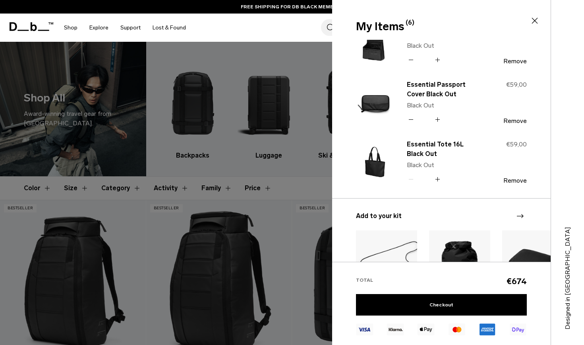
scroll to position [200, 0]
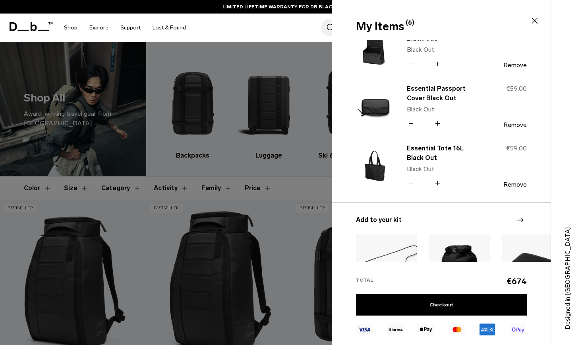
click at [534, 21] on icon at bounding box center [535, 21] width 6 height 6
